Goal: Transaction & Acquisition: Purchase product/service

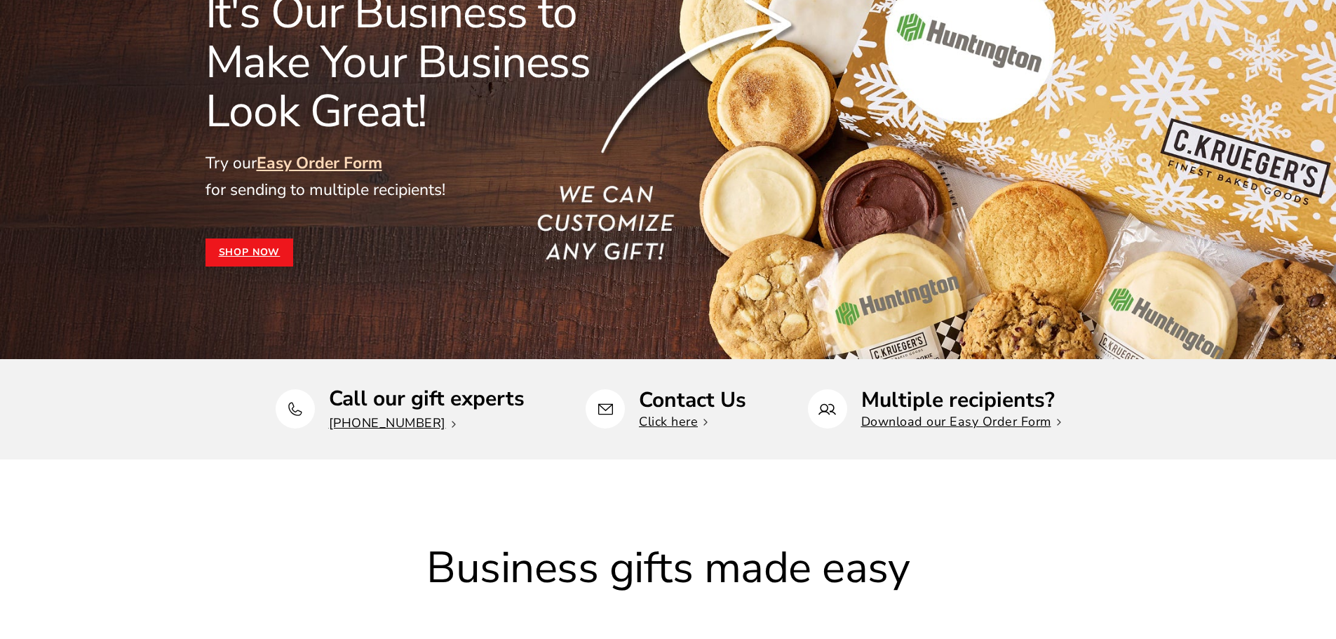
scroll to position [140, 0]
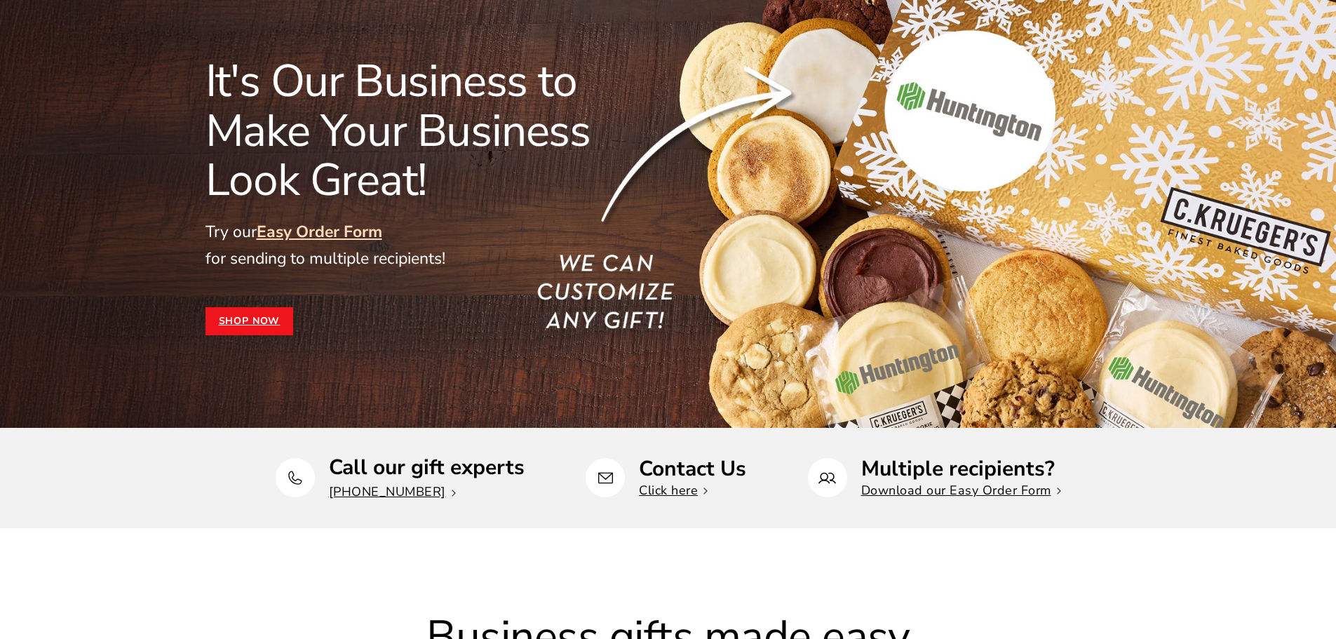
click at [259, 320] on link "Shop Now" at bounding box center [249, 321] width 88 height 28
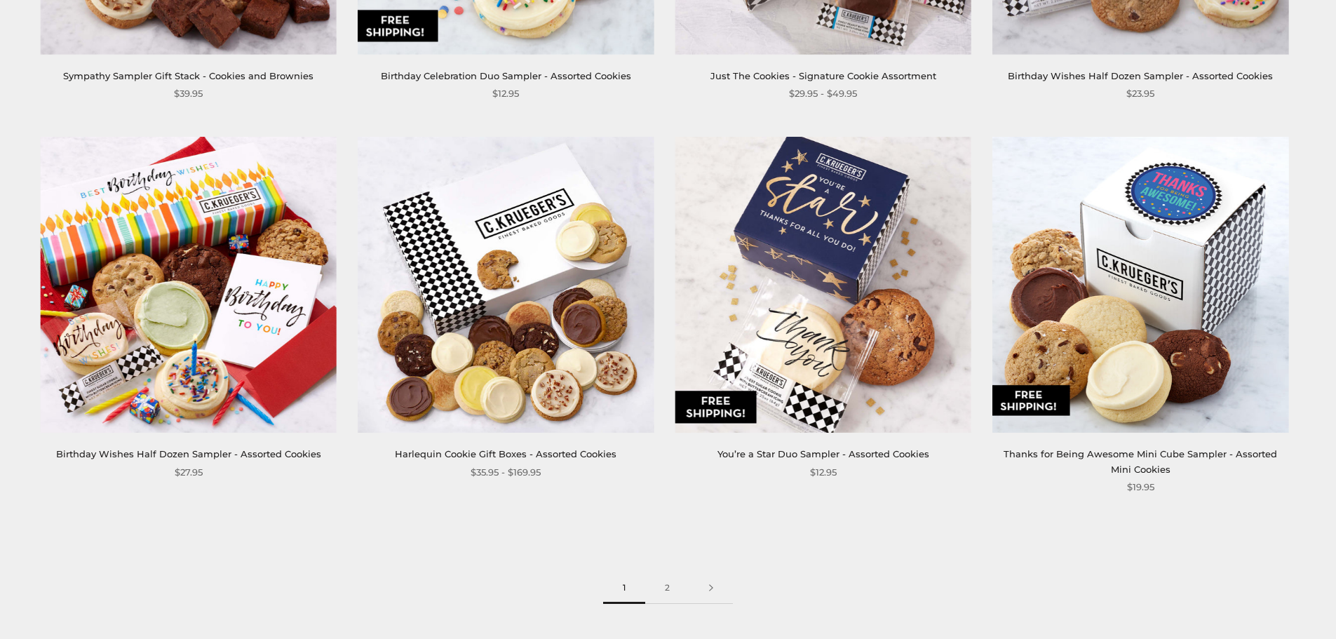
scroll to position [2156, 0]
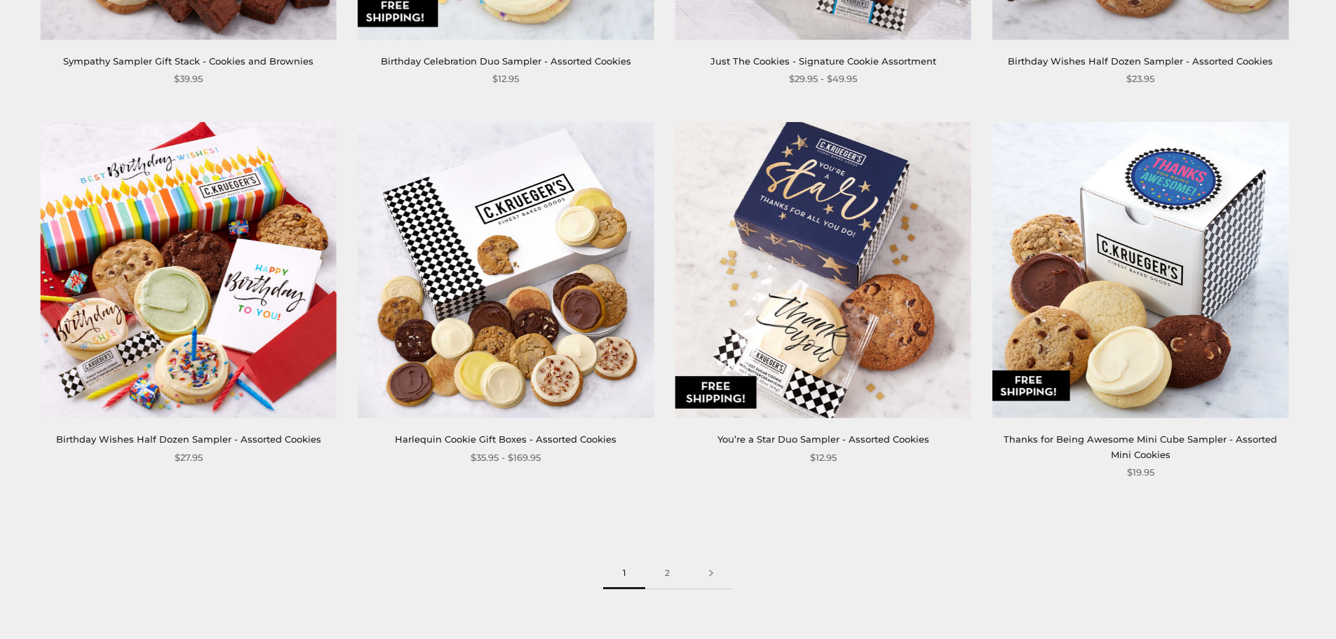
click at [494, 440] on link "Harlequin Cookie Gift Boxes - Assorted Cookies" at bounding box center [506, 438] width 222 height 11
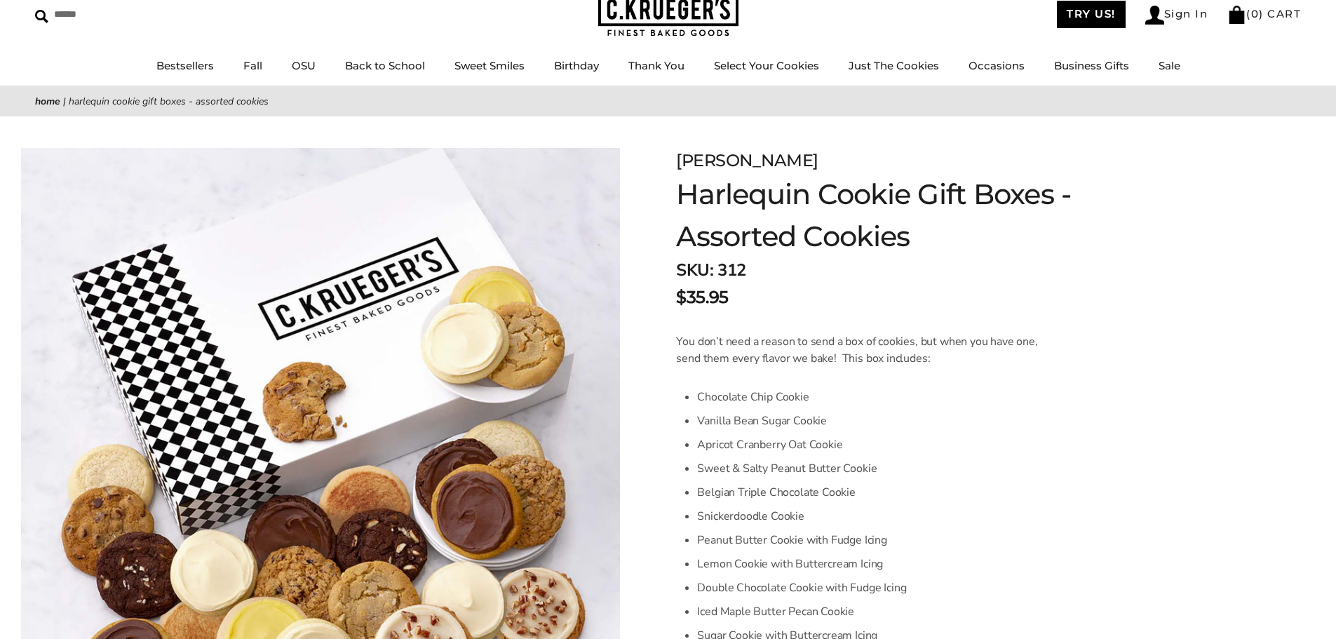
scroll to position [70, 0]
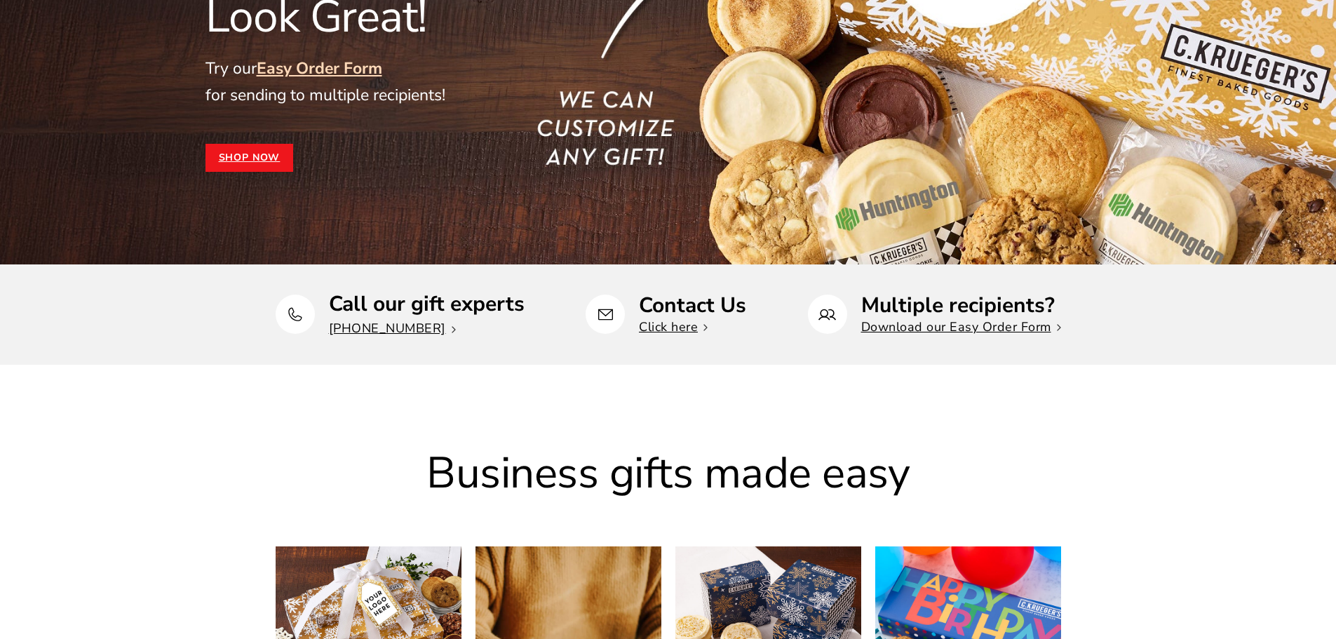
scroll to position [421, 0]
